Goal: Book appointment/travel/reservation

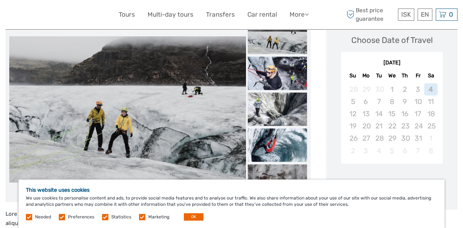
scroll to position [115, 0]
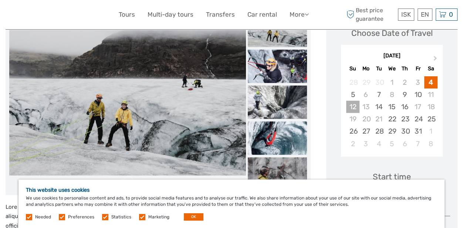
click at [350, 106] on div "12" at bounding box center [352, 107] width 13 height 12
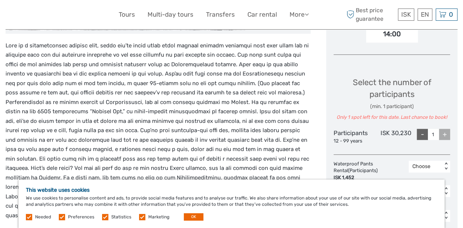
scroll to position [306, 0]
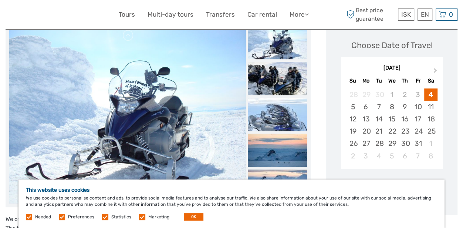
scroll to position [115, 0]
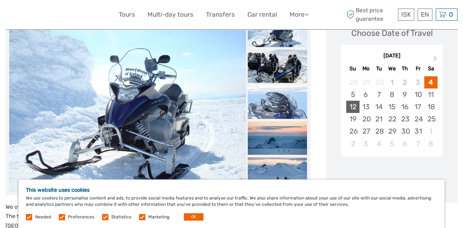
click at [351, 102] on div "12" at bounding box center [352, 107] width 13 height 12
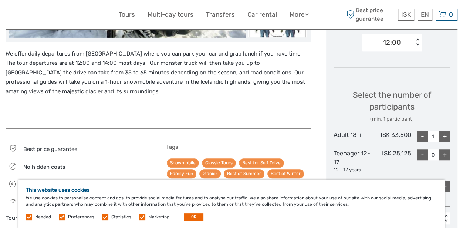
scroll to position [306, 0]
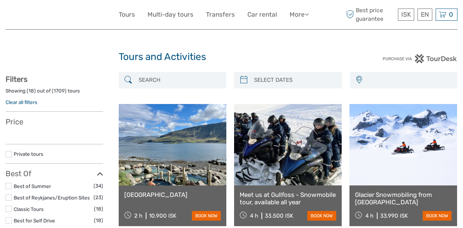
select select
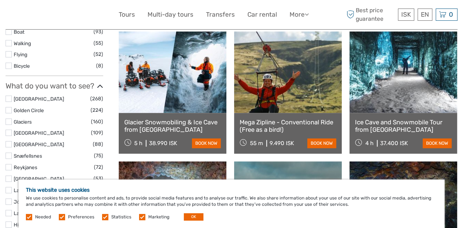
scroll to position [344, 0]
